Goal: Information Seeking & Learning: Learn about a topic

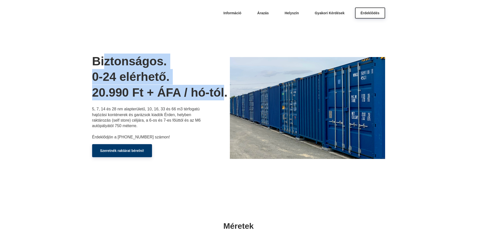
drag, startPoint x: 225, startPoint y: 96, endPoint x: 100, endPoint y: 54, distance: 132.0
click at [105, 55] on h1 "Biztonságos. 0-24 elérhető. 20.990 Ft + ÁFA / hó-tól." at bounding box center [161, 77] width 138 height 47
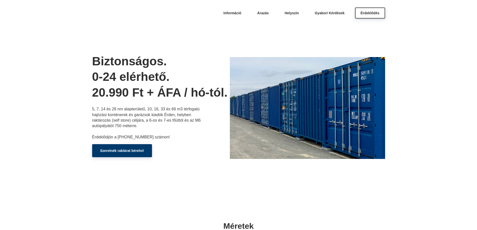
click at [98, 54] on h1 "Biztonságos. 0-24 elérhető. 20.990 Ft + ÁFA / hó-tól." at bounding box center [161, 77] width 138 height 47
drag, startPoint x: 75, startPoint y: 57, endPoint x: 194, endPoint y: 137, distance: 143.1
click at [194, 137] on header "Információ [GEOGRAPHIC_DATA] Helyszín Gyakori Kérdések Érdeklődés Biztonságos. …" at bounding box center [238, 99] width 477 height 199
click at [173, 148] on div "Biztonságos. 0-24 elérhető. 20.990 Ft + ÁFA / hó-tól. 5, 7, 14 és 28 nm alapter…" at bounding box center [161, 106] width 138 height 105
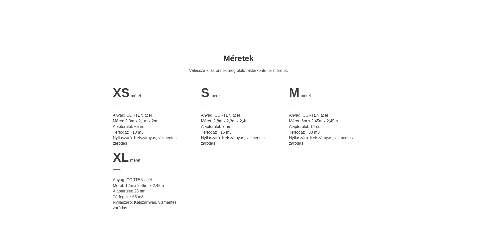
scroll to position [250, 0]
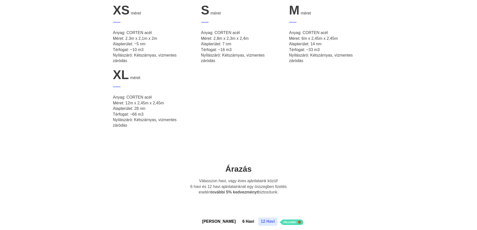
drag, startPoint x: 150, startPoint y: 115, endPoint x: 109, endPoint y: 91, distance: 47.5
click at [109, 91] on li "XL méret Anyag: CORTEN acél Méret: 12m x 2,45m x 2,45m Alapterület: 28 nm Térfo…" at bounding box center [150, 100] width 87 height 65
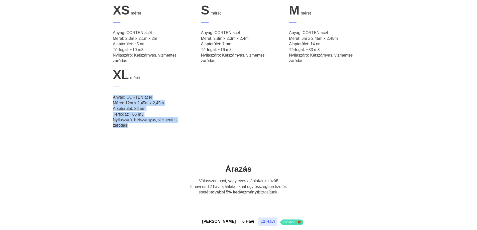
drag, startPoint x: 109, startPoint y: 91, endPoint x: 127, endPoint y: 124, distance: 37.4
click at [127, 124] on li "XL méret Anyag: CORTEN acél Méret: 12m x 2,45m x 2,45m Alapterület: 28 nm Térfo…" at bounding box center [150, 100] width 87 height 65
click at [127, 124] on p "Anyag: CORTEN acél Méret: 12m x 2,45m x 2,45m Alapterület: 28 nm Térfogat: ~66 …" at bounding box center [150, 112] width 75 height 34
drag, startPoint x: 127, startPoint y: 124, endPoint x: 111, endPoint y: 97, distance: 31.1
click at [111, 97] on li "XL méret Anyag: CORTEN acél Méret: 12m x 2,45m x 2,45m Alapterület: 28 nm Térfo…" at bounding box center [150, 100] width 87 height 65
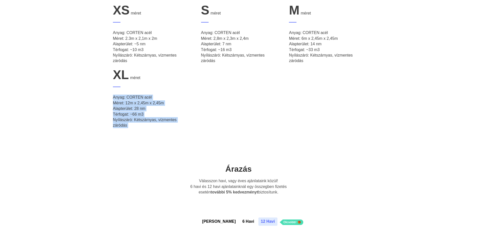
click at [111, 96] on li "XL méret Anyag: CORTEN acél Méret: 12m x 2,45m x 2,45m Alapterület: 28 nm Térfo…" at bounding box center [150, 100] width 87 height 65
drag, startPoint x: 111, startPoint y: 96, endPoint x: 129, endPoint y: 126, distance: 34.7
click at [129, 126] on li "XL méret Anyag: CORTEN acél Méret: 12m x 2,45m x 2,45m Alapterület: 28 nm Térfo…" at bounding box center [150, 100] width 87 height 65
click at [129, 126] on p "Anyag: CORTEN acél Méret: 12m x 2,45m x 2,45m Alapterület: 28 nm Térfogat: ~66 …" at bounding box center [150, 112] width 75 height 34
drag, startPoint x: 129, startPoint y: 126, endPoint x: 105, endPoint y: 98, distance: 37.0
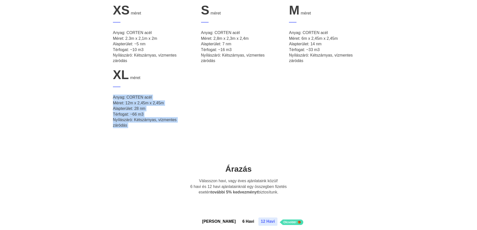
click at [106, 98] on div "XS méret Anyag: CORTEN acél Méret: 2.3m x 2,1m x 2m Alapterület: ~5 nm Térfogat…" at bounding box center [238, 67] width 270 height 129
click at [104, 96] on div "XS méret Anyag: CORTEN acél Méret: 2.3m x 2,1m x 2m Alapterület: ~5 nm Térfogat…" at bounding box center [238, 67] width 270 height 129
drag, startPoint x: 104, startPoint y: 96, endPoint x: 127, endPoint y: 115, distance: 29.6
click at [126, 115] on div "XS méret Anyag: CORTEN acél Méret: 2.3m x 2,1m x 2m Alapterület: ~5 nm Térfogat…" at bounding box center [238, 67] width 270 height 129
click at [127, 115] on p "Anyag: CORTEN acél Méret: 12m x 2,45m x 2,45m Alapterület: 28 nm Térfogat: ~66 …" at bounding box center [150, 112] width 75 height 34
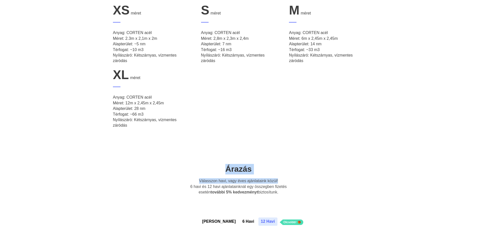
drag, startPoint x: 284, startPoint y: 183, endPoint x: 187, endPoint y: 173, distance: 97.8
click at [187, 173] on div "Árazás Válasszon havi, vagy éves ajánlataink közül! 6 havi és 12 havi ajánlatai…" at bounding box center [238, 179] width 130 height 31
click at [187, 173] on h2 "Árazás" at bounding box center [238, 169] width 130 height 11
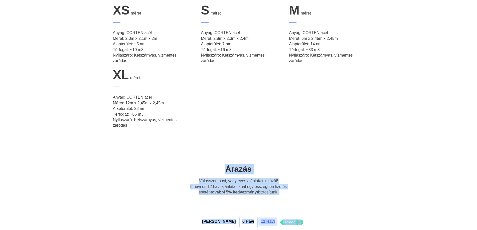
drag, startPoint x: 187, startPoint y: 173, endPoint x: 290, endPoint y: 197, distance: 105.6
drag, startPoint x: 287, startPoint y: 197, endPoint x: 207, endPoint y: 177, distance: 83.0
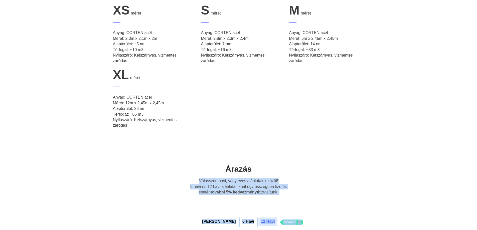
click at [207, 177] on div "Árazás Válasszon havi, vagy éves ajánlataink közül! 6 havi és 12 havi ajánlatai…" at bounding box center [238, 179] width 130 height 31
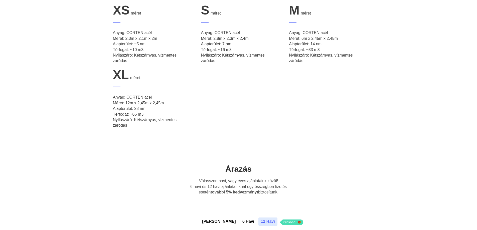
scroll to position [375, 0]
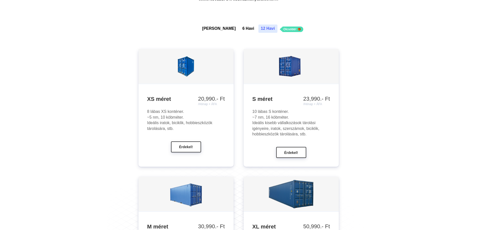
scroll to position [500, 0]
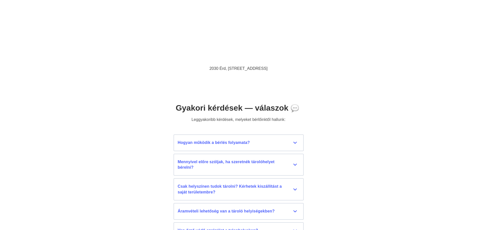
scroll to position [2277, 0]
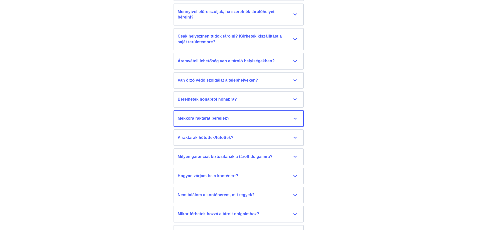
click at [246, 121] on div "Mekkora raktárat béreljek?" at bounding box center [239, 119] width 122 height 6
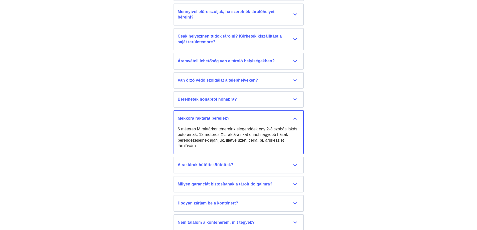
click at [295, 118] on div "Mekkora raktárat béreljek?" at bounding box center [239, 119] width 122 height 6
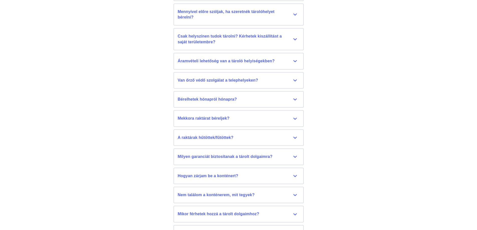
click at [370, 119] on div "Gyakori kérdések — válaszok Leggyakoribb kérdések, melyeket bérlőinktől hallunk…" at bounding box center [238, 92] width 477 height 323
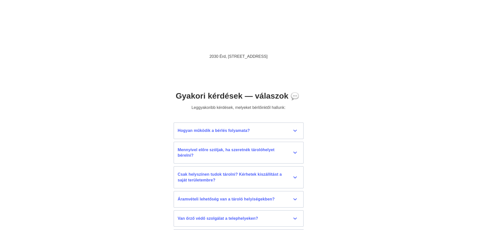
scroll to position [2306, 0]
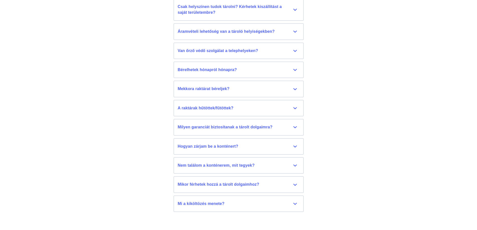
drag, startPoint x: 429, startPoint y: 116, endPoint x: 428, endPoint y: 134, distance: 17.3
click at [428, 134] on div "Gyakori kérdések — válaszok Leggyakoribb kérdések, melyeket bérlőinktől hallunk…" at bounding box center [238, 63] width 477 height 323
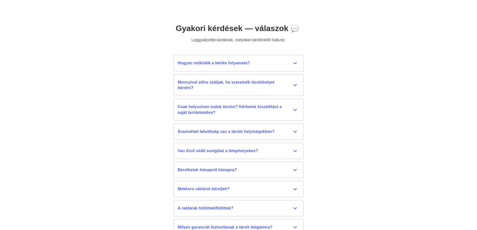
click at [405, 103] on div "Gyakori kérdések — válaszok Leggyakoribb kérdések, melyeket bérlőinktől hallunk…" at bounding box center [238, 163] width 477 height 323
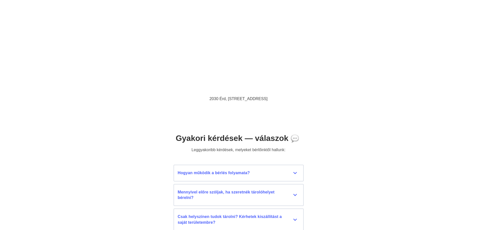
scroll to position [2031, 0]
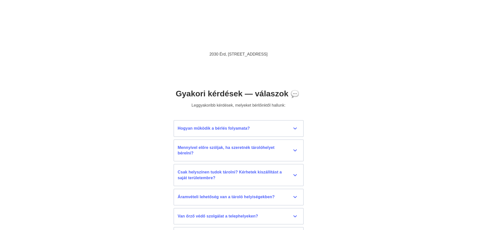
scroll to position [2131, 0]
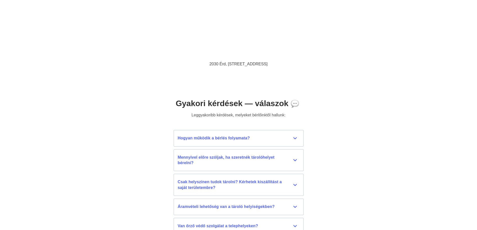
drag, startPoint x: 476, startPoint y: 176, endPoint x: 480, endPoint y: 141, distance: 35.2
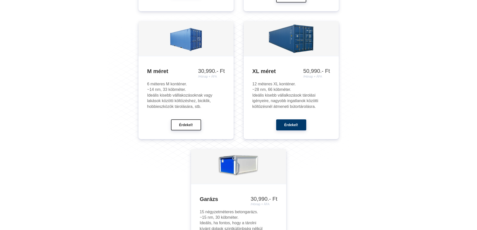
scroll to position [542, 0]
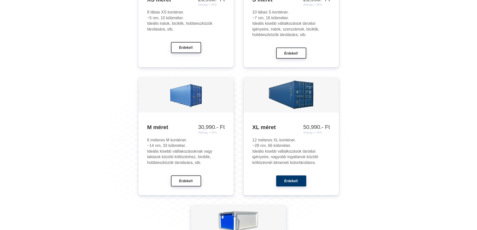
drag, startPoint x: 390, startPoint y: 117, endPoint x: 395, endPoint y: 114, distance: 5.7
drag, startPoint x: 405, startPoint y: 113, endPoint x: 414, endPoint y: 121, distance: 12.4
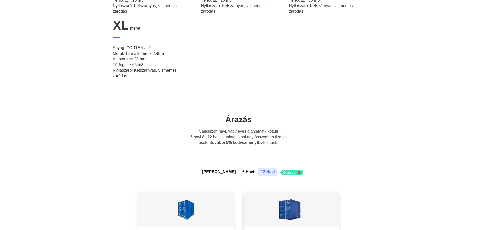
scroll to position [367, 0]
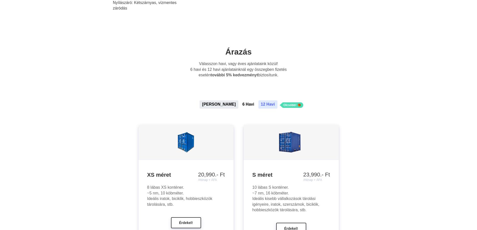
click at [222, 104] on button "[PERSON_NAME]" at bounding box center [218, 104] width 39 height 8
click at [240, 106] on button "6 Havi" at bounding box center [248, 104] width 17 height 8
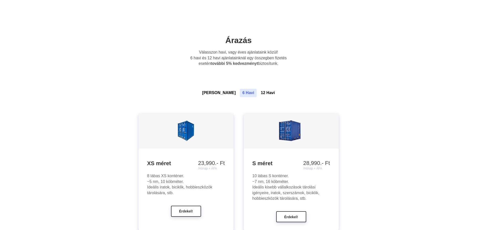
scroll to position [292, 0]
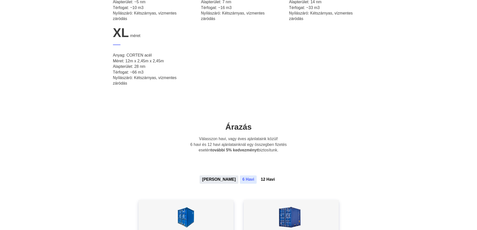
drag, startPoint x: 215, startPoint y: 180, endPoint x: 220, endPoint y: 180, distance: 5.0
click at [215, 180] on button "[PERSON_NAME]" at bounding box center [218, 179] width 39 height 8
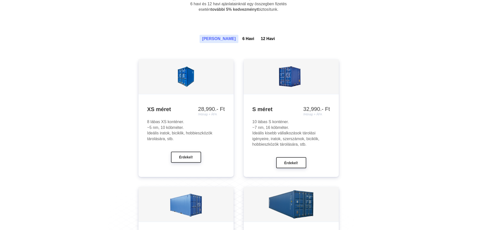
scroll to position [367, 0]
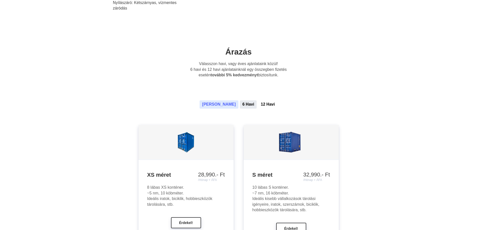
click at [240, 106] on button "6 Havi" at bounding box center [248, 104] width 17 height 8
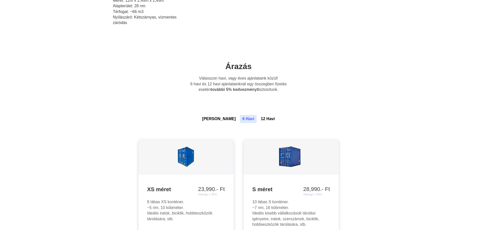
scroll to position [318, 0]
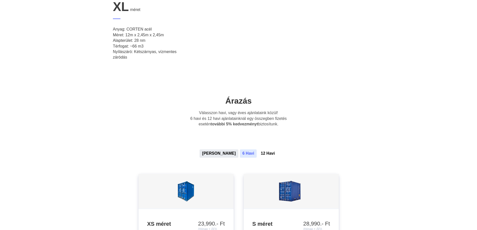
click at [215, 151] on button "[PERSON_NAME]" at bounding box center [218, 153] width 39 height 8
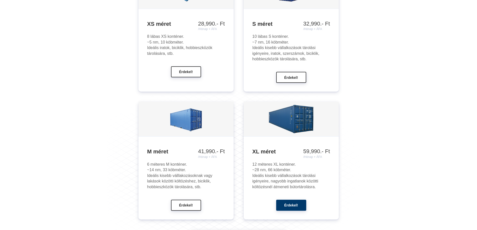
scroll to position [518, 0]
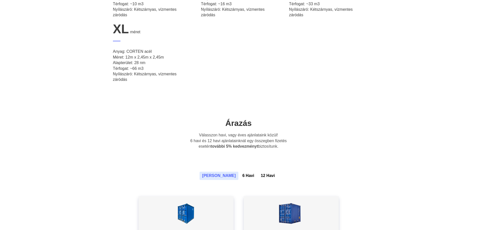
scroll to position [268, 0]
